Goal: Task Accomplishment & Management: Complete application form

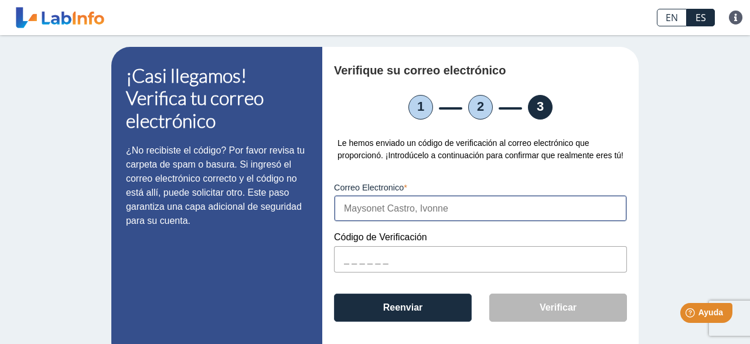
click at [383, 262] on input "text" at bounding box center [480, 259] width 293 height 26
click at [359, 264] on input "text" at bounding box center [480, 259] width 293 height 26
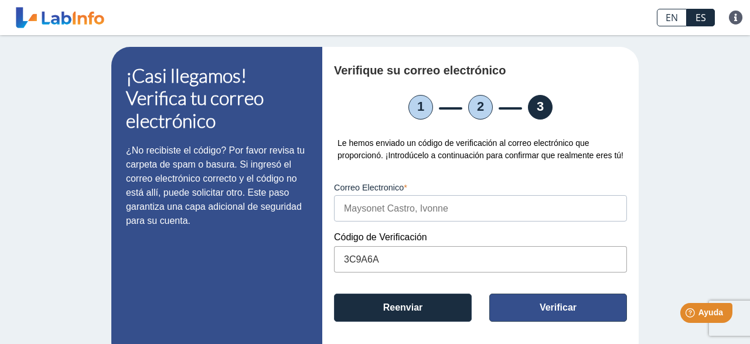
type input "3C9A6A"
click at [519, 312] on button "Verificar" at bounding box center [558, 308] width 138 height 28
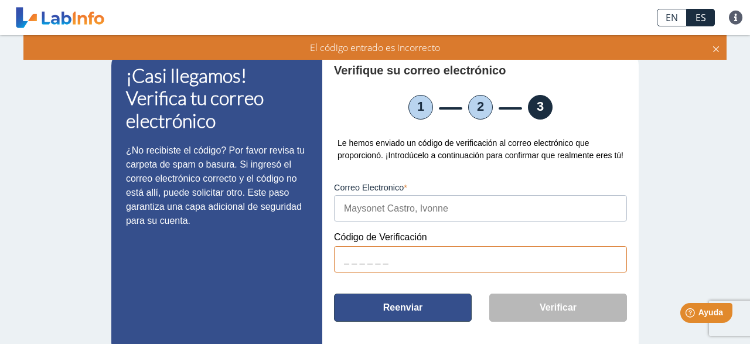
click at [424, 309] on button "Reenviar" at bounding box center [403, 308] width 138 height 28
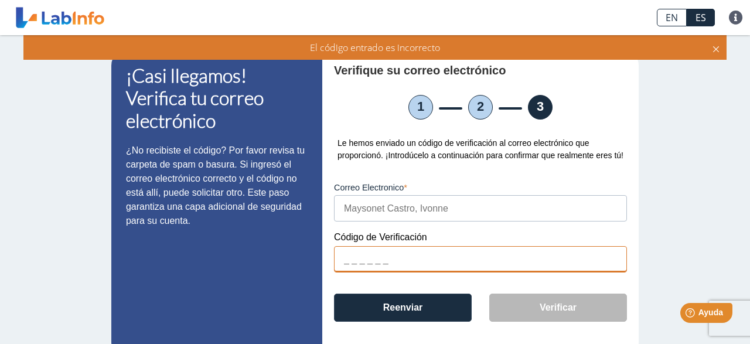
click at [425, 259] on input "text" at bounding box center [480, 259] width 293 height 26
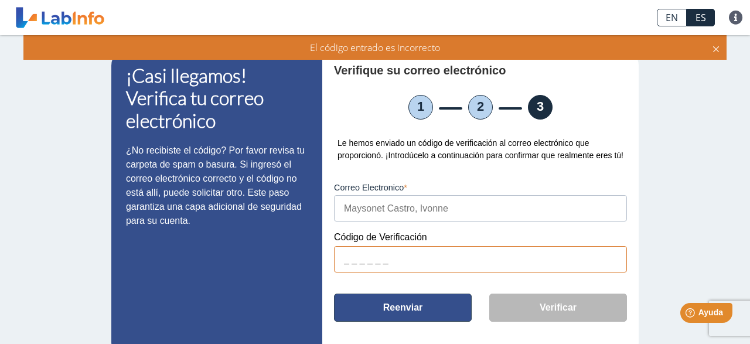
click at [390, 311] on button "Reenviar" at bounding box center [403, 308] width 138 height 28
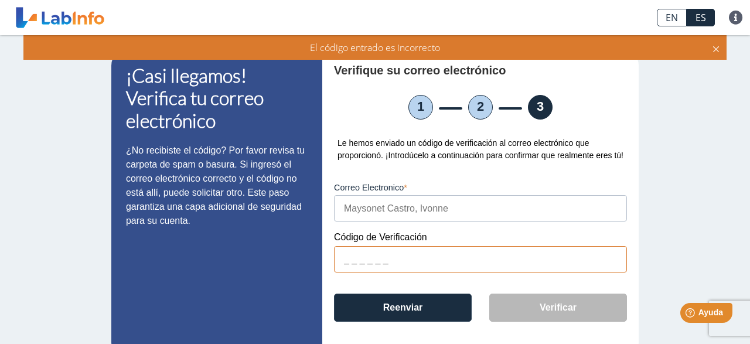
click at [51, 18] on link at bounding box center [60, 17] width 97 height 29
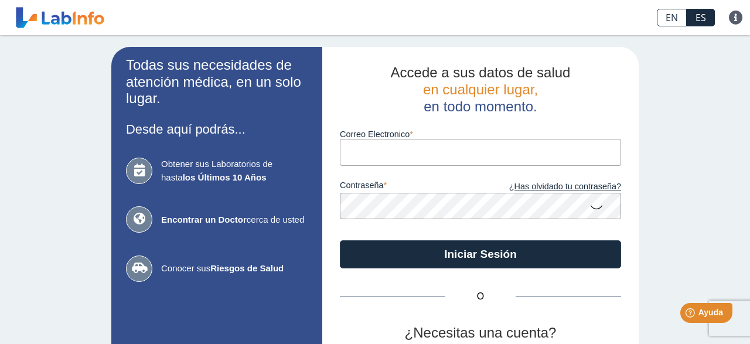
click at [385, 154] on input "Correo Electronico" at bounding box center [480, 152] width 281 height 26
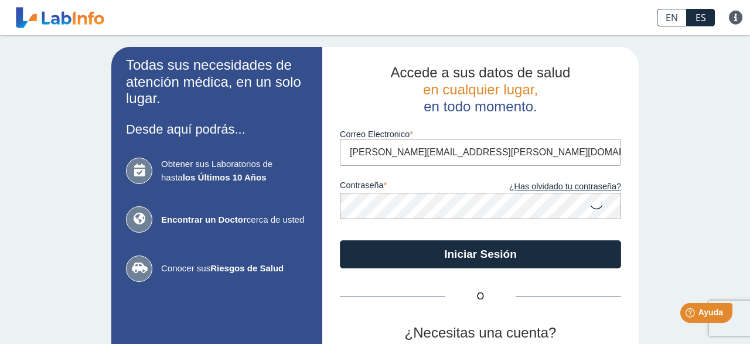
click at [478, 155] on input "[PERSON_NAME][EMAIL_ADDRESS][PERSON_NAME][DOMAIN_NAME]" at bounding box center [480, 152] width 281 height 26
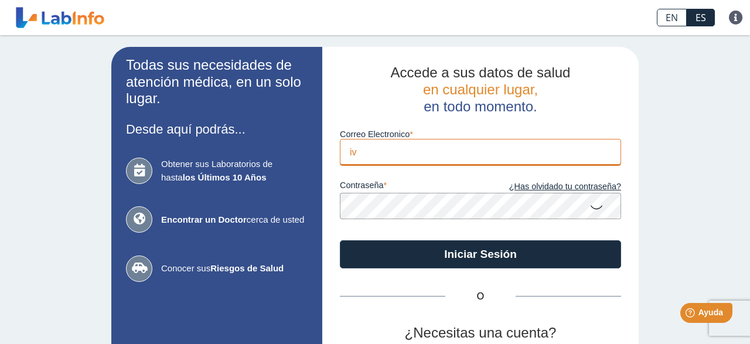
type input "i"
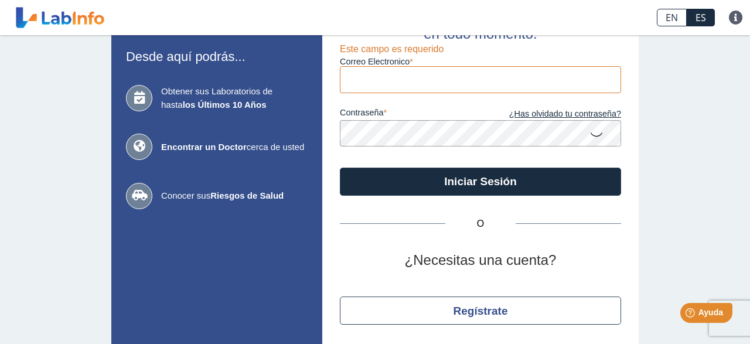
scroll to position [95, 0]
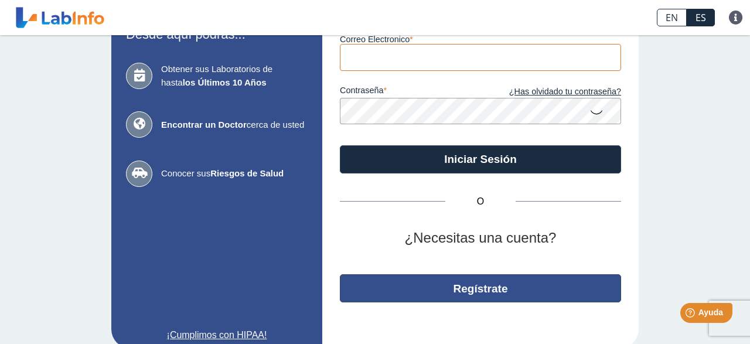
click at [455, 292] on button "Regístrate" at bounding box center [480, 288] width 281 height 28
